Goal: Transaction & Acquisition: Purchase product/service

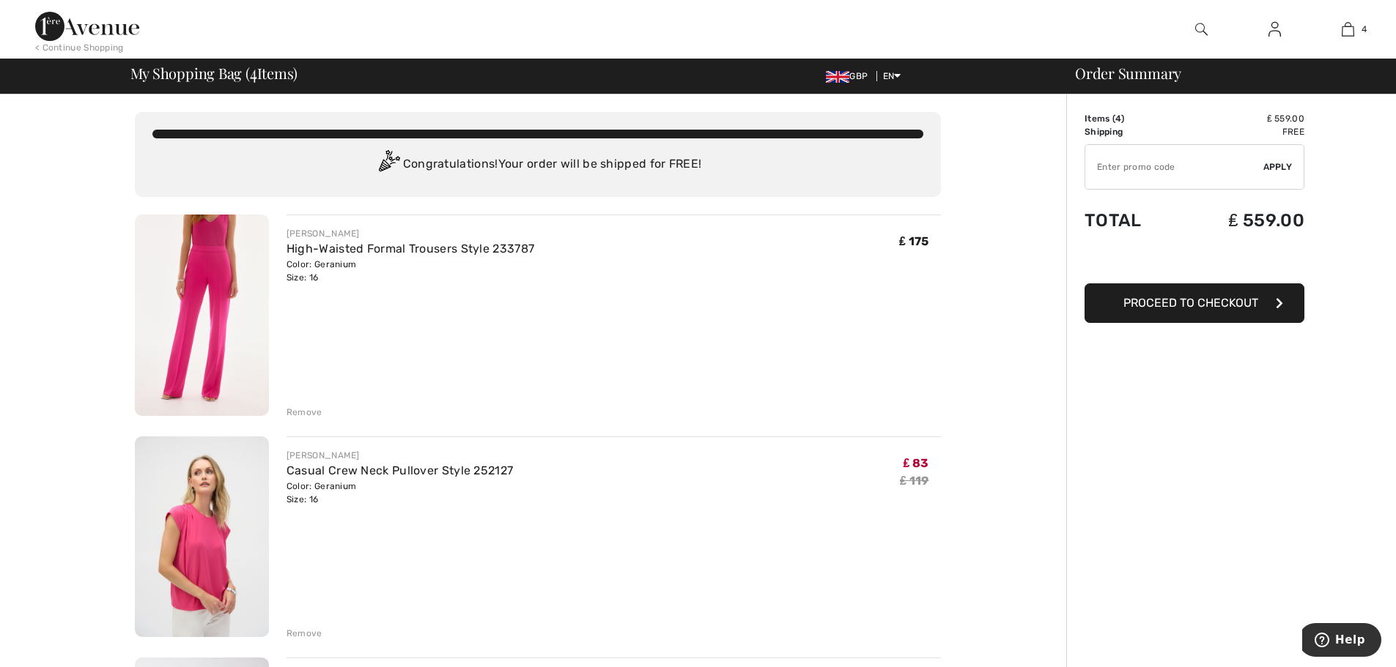
click at [297, 412] on div "Remove" at bounding box center [304, 412] width 36 height 13
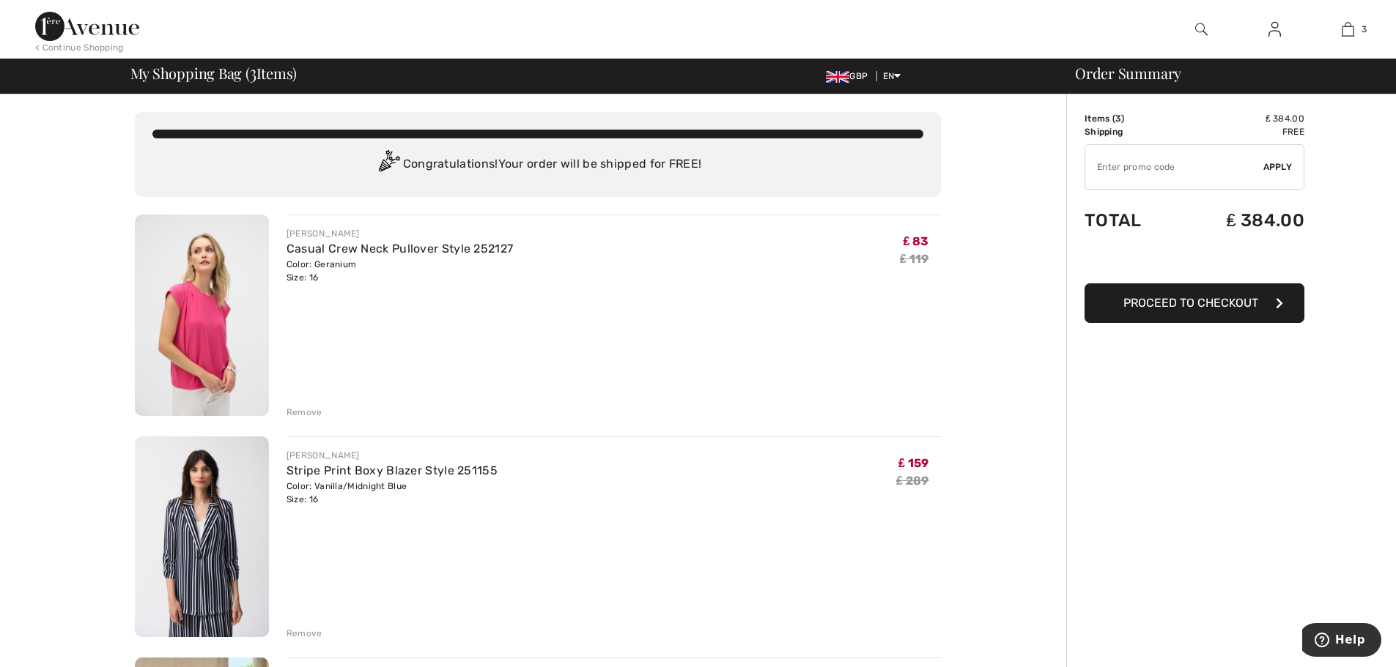
click at [308, 409] on div "Remove" at bounding box center [304, 412] width 36 height 13
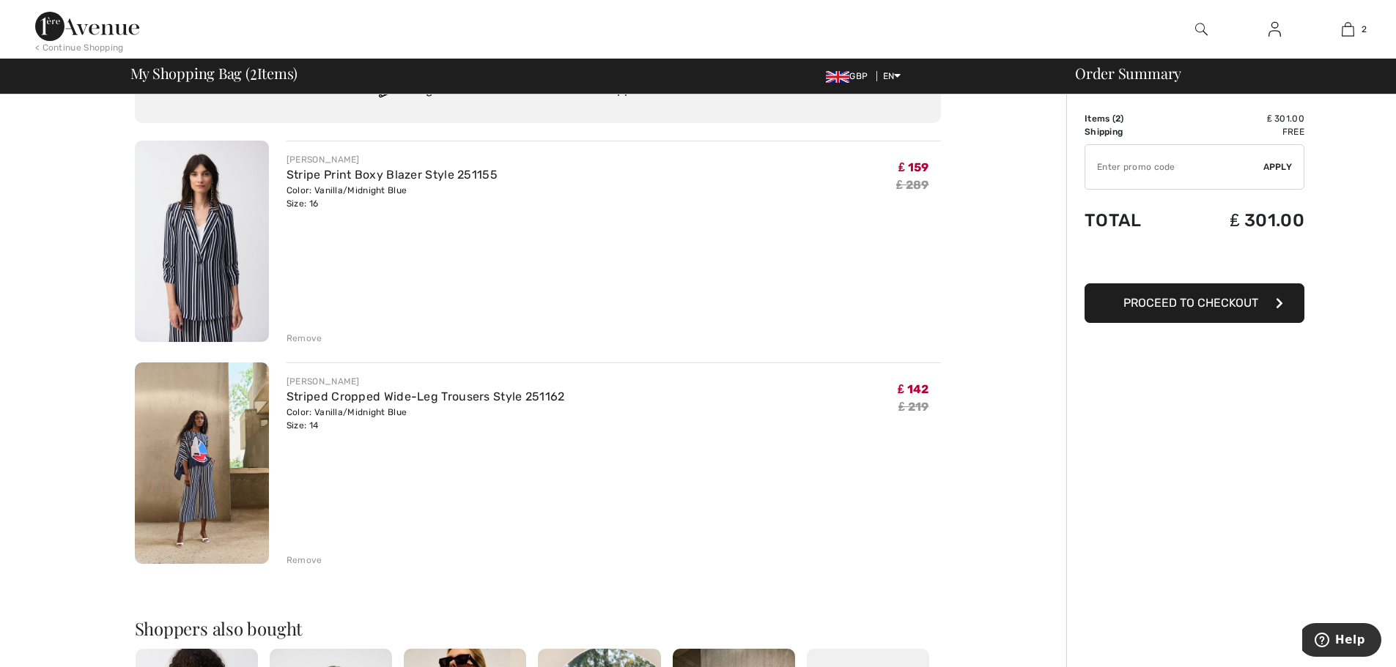
scroll to position [73, 0]
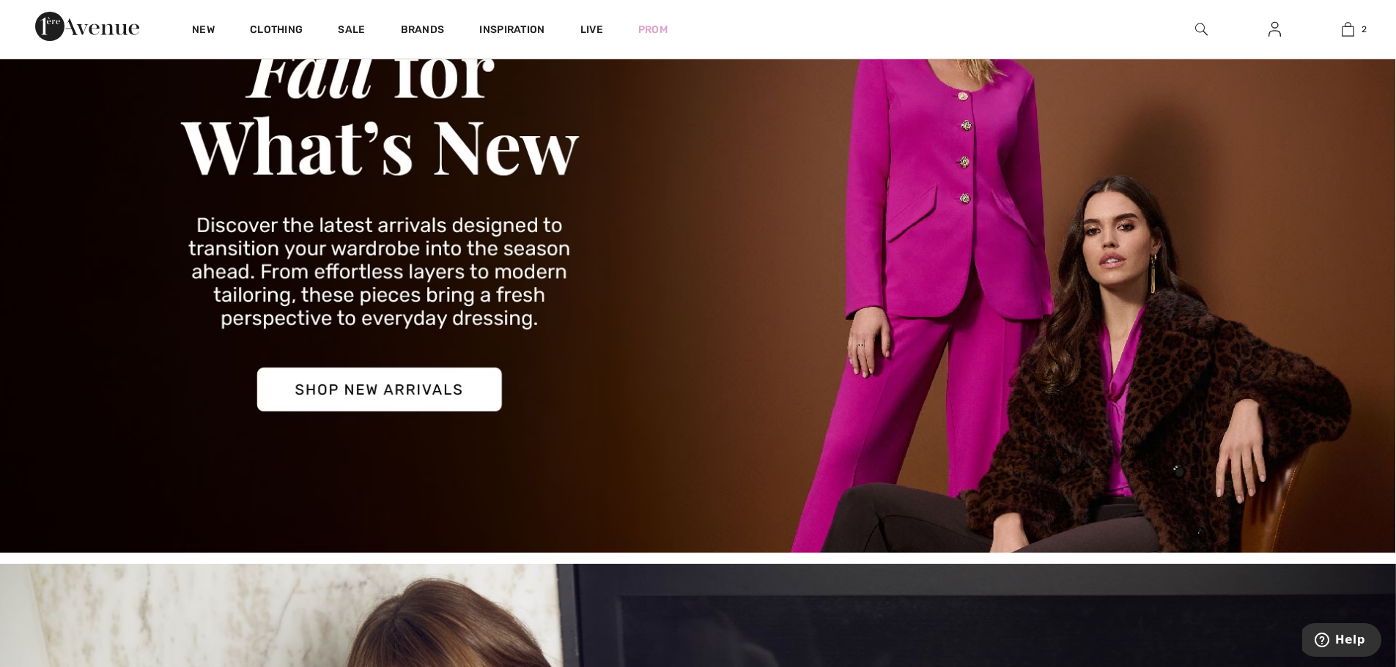
scroll to position [73, 0]
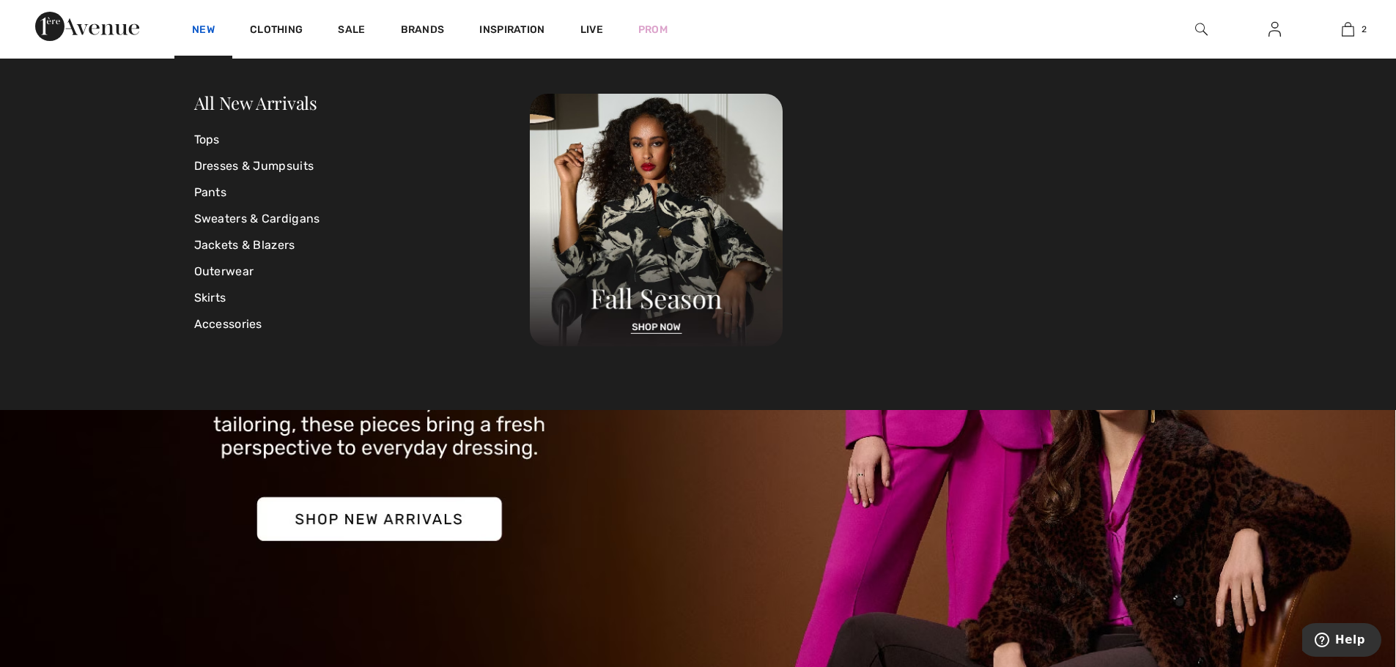
click at [204, 29] on link "New" at bounding box center [203, 30] width 23 height 15
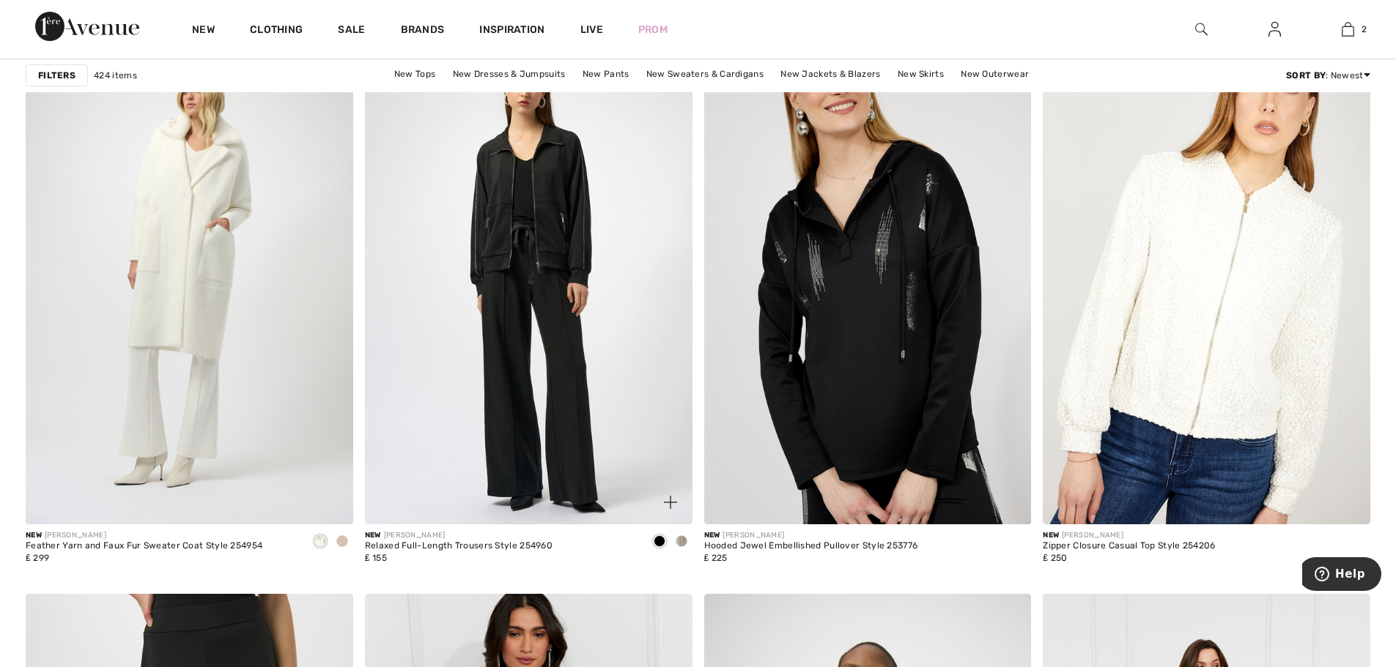
scroll to position [5714, 0]
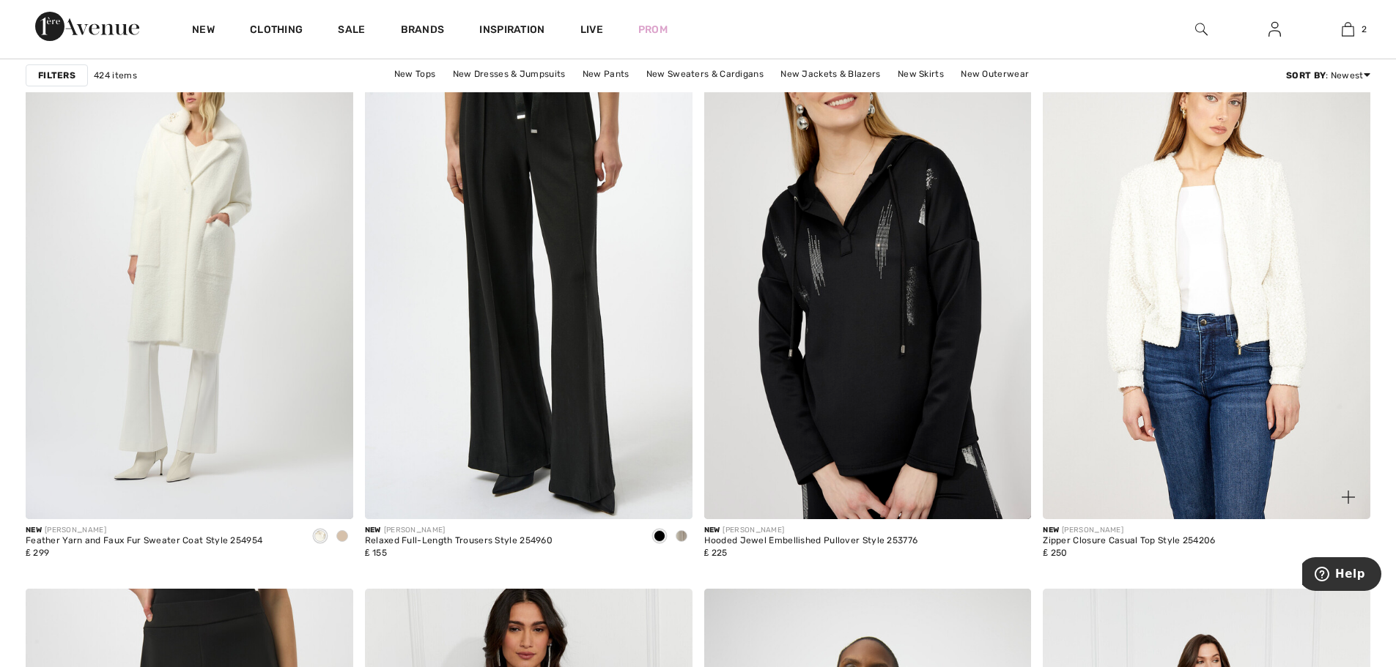
click at [1092, 311] on img at bounding box center [1205, 274] width 327 height 491
click at [1108, 307] on img at bounding box center [1205, 274] width 327 height 491
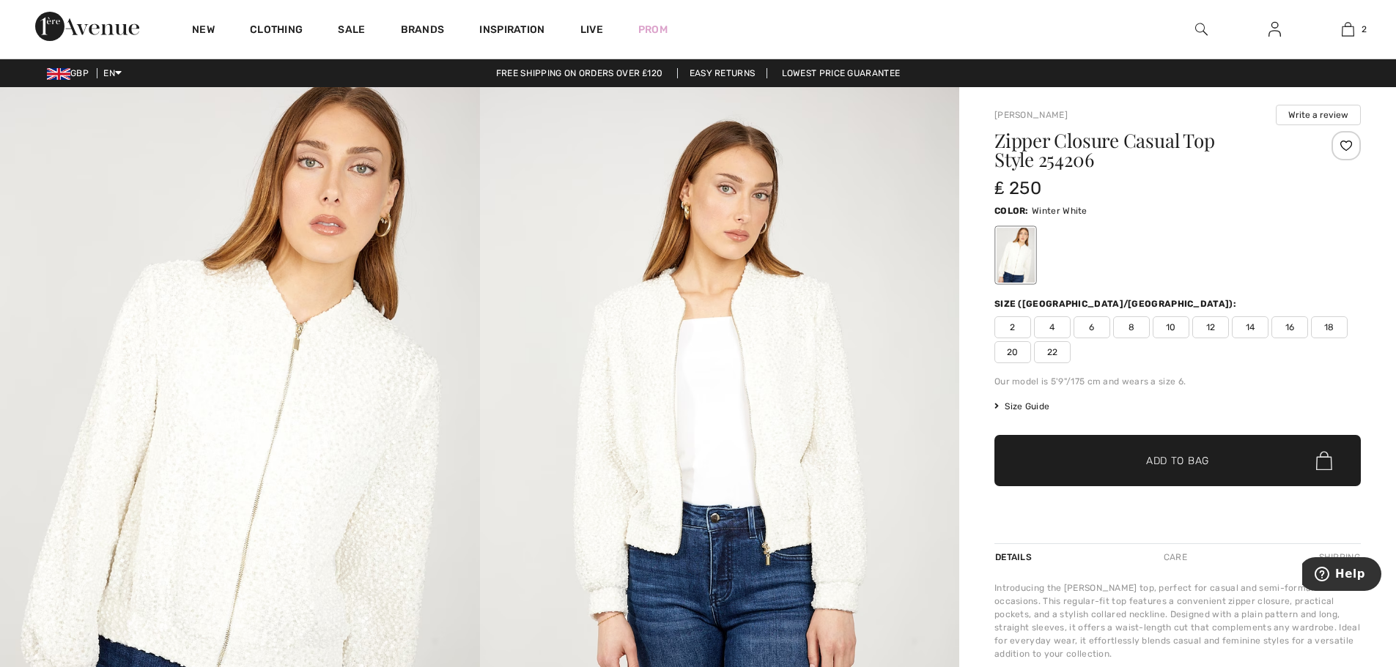
click at [383, 465] on img at bounding box center [240, 446] width 480 height 719
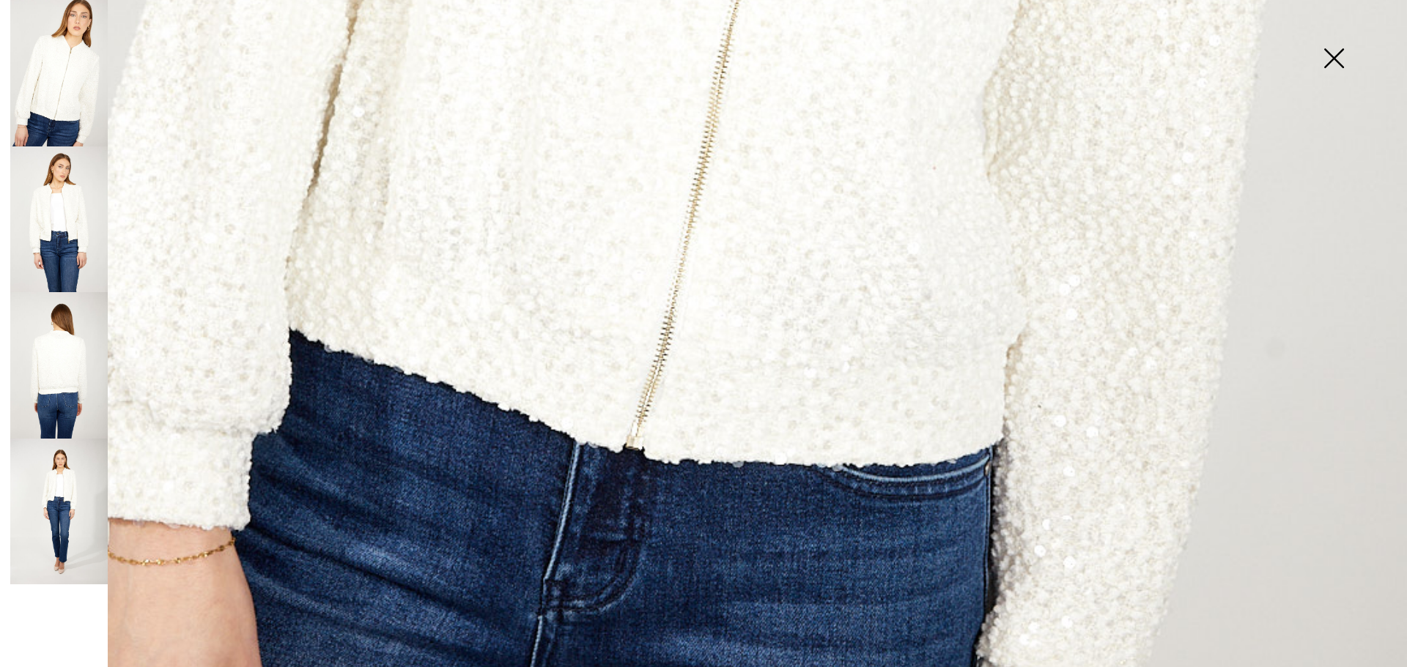
scroll to position [1319, 0]
